Goal: Information Seeking & Learning: Learn about a topic

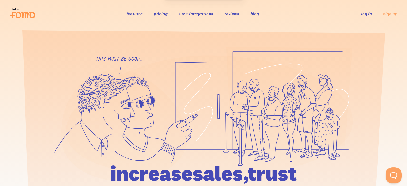
click at [253, 13] on link "blog" at bounding box center [254, 13] width 9 height 5
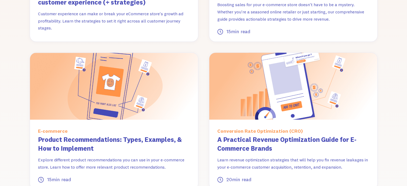
scroll to position [789, 0]
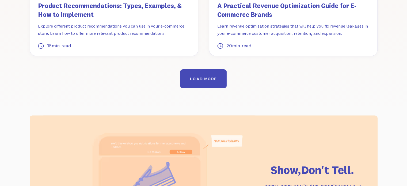
click at [218, 69] on link "LOAD MORE" at bounding box center [203, 78] width 47 height 19
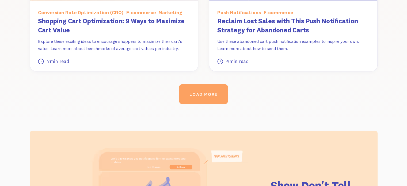
scroll to position [1163, 0]
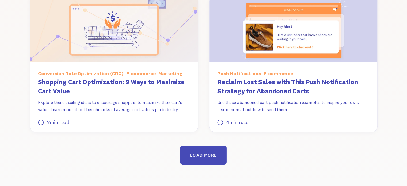
click at [206, 146] on link "LOAD MORE" at bounding box center [203, 155] width 47 height 19
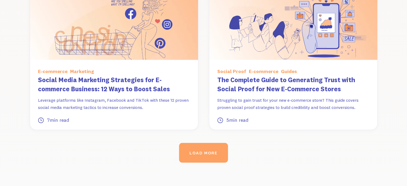
scroll to position [1672, 0]
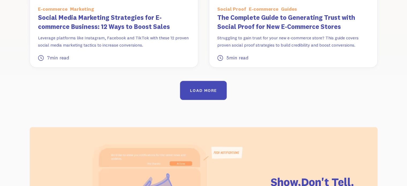
click at [202, 81] on link "LOAD MORE" at bounding box center [203, 90] width 47 height 19
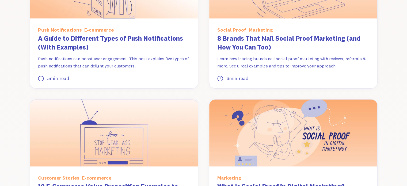
scroll to position [2046, 0]
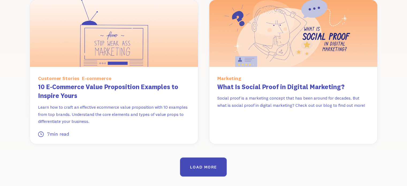
click at [203, 164] on div "LOAD MORE" at bounding box center [203, 166] width 27 height 5
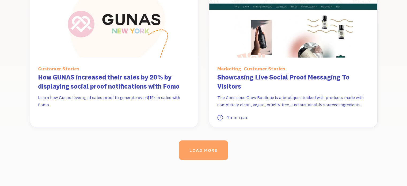
scroll to position [2555, 0]
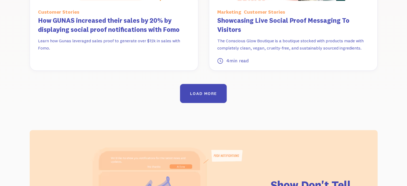
click at [215, 84] on link "LOAD MORE" at bounding box center [203, 93] width 47 height 19
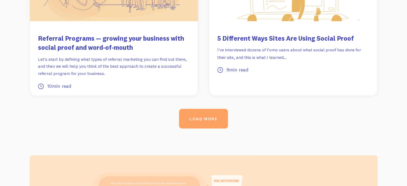
scroll to position [3036, 0]
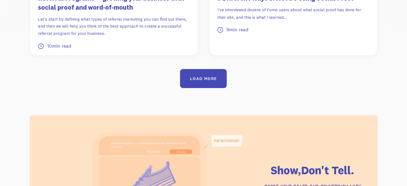
click at [219, 69] on link "LOAD MORE" at bounding box center [203, 78] width 47 height 19
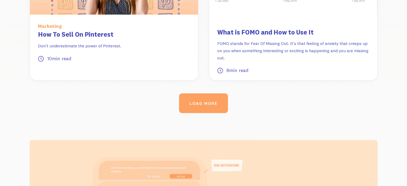
scroll to position [3437, 0]
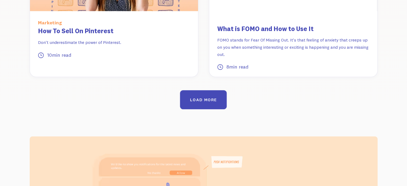
click at [221, 90] on link "LOAD MORE" at bounding box center [203, 99] width 47 height 19
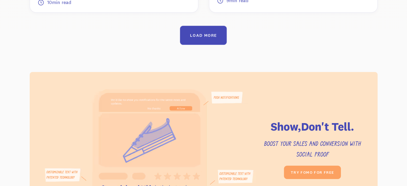
click at [213, 26] on link "LOAD MORE" at bounding box center [203, 35] width 47 height 19
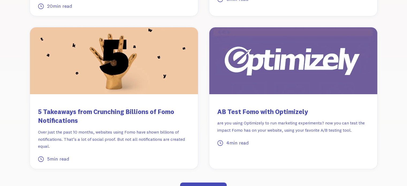
scroll to position [4361, 0]
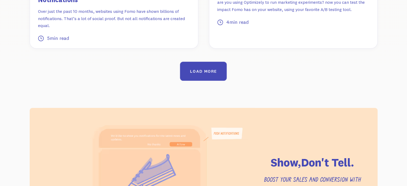
click at [211, 62] on link "LOAD MORE" at bounding box center [203, 71] width 47 height 19
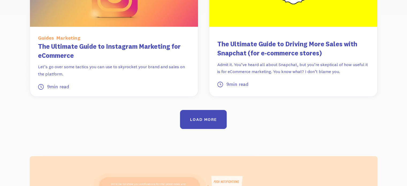
scroll to position [4762, 0]
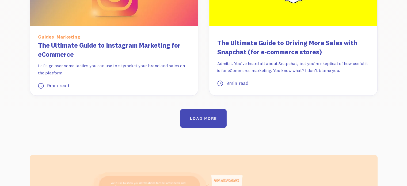
click at [203, 109] on link "LOAD MORE" at bounding box center [203, 118] width 47 height 19
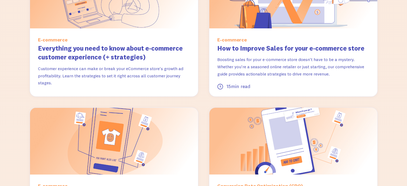
scroll to position [0, 0]
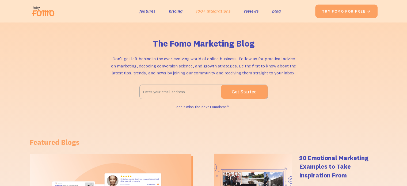
click at [205, 10] on link "100+ integrations" at bounding box center [213, 11] width 35 height 8
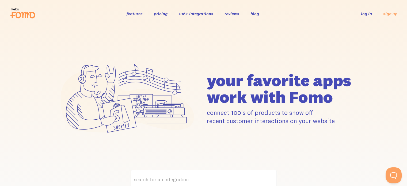
click at [134, 14] on link "features" at bounding box center [135, 13] width 16 height 5
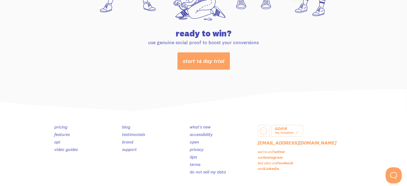
scroll to position [2866, 0]
